Goal: Navigation & Orientation: Understand site structure

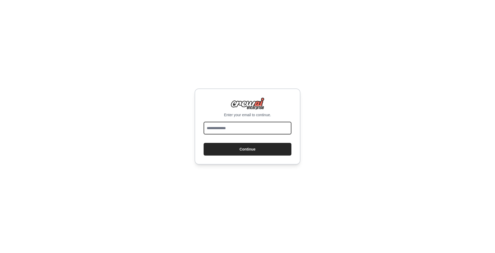
click at [232, 130] on input "email" at bounding box center [247, 128] width 88 height 13
type input "**********"
click at [203, 143] on button "Continue" at bounding box center [247, 149] width 88 height 13
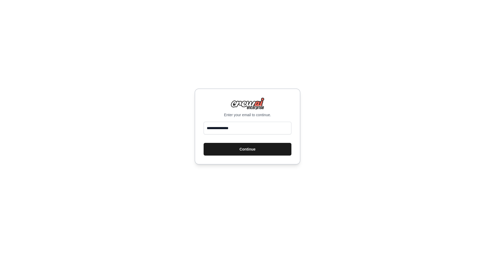
click at [250, 151] on button "Continue" at bounding box center [247, 149] width 88 height 13
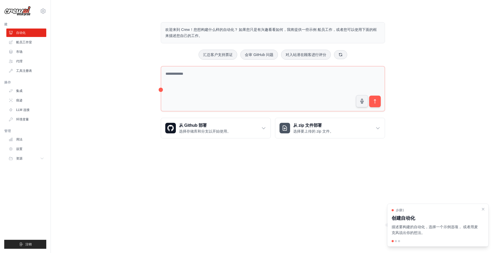
click at [211, 157] on body "107312386@qq.com Settings 建 自动化 船员工作室 市场 代理 操作" at bounding box center [247, 126] width 495 height 253
click at [485, 210] on icon "关闭演练" at bounding box center [482, 209] width 5 height 5
click at [20, 12] on img at bounding box center [17, 11] width 26 height 10
click at [45, 12] on icon at bounding box center [43, 11] width 5 height 4
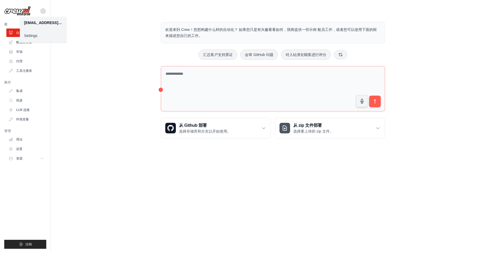
drag, startPoint x: 114, startPoint y: 24, endPoint x: 83, endPoint y: 36, distance: 33.3
click at [114, 24] on div "欢迎来到 Crew！您想构建什么样的自动化？ 如果您只是有兴趣看看如何，我将提供一些示例 船员工作，或者您可以使用下面的框来描述您自己的工作。 汇总客户支持票…" at bounding box center [272, 80] width 427 height 133
click at [31, 42] on font "船员工作室" at bounding box center [25, 42] width 16 height 4
click at [17, 50] on font "市场" at bounding box center [20, 52] width 6 height 4
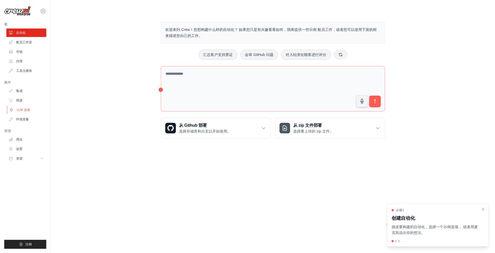
click at [26, 110] on font "LLM 连接" at bounding box center [23, 110] width 13 height 4
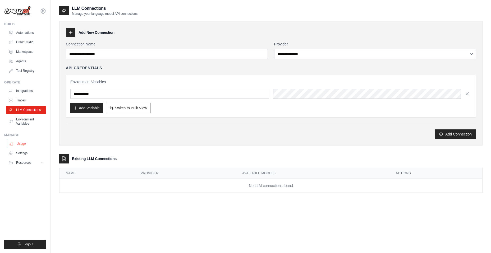
click at [25, 146] on link "Usage" at bounding box center [27, 143] width 40 height 8
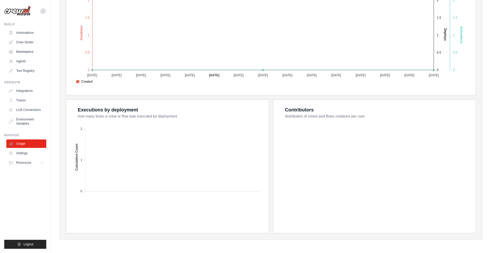
scroll to position [130, 0]
click at [27, 162] on span "Resources" at bounding box center [24, 163] width 15 height 4
click at [38, 173] on span "Documentation" at bounding box center [29, 172] width 21 height 4
